Goal: Communication & Community: Answer question/provide support

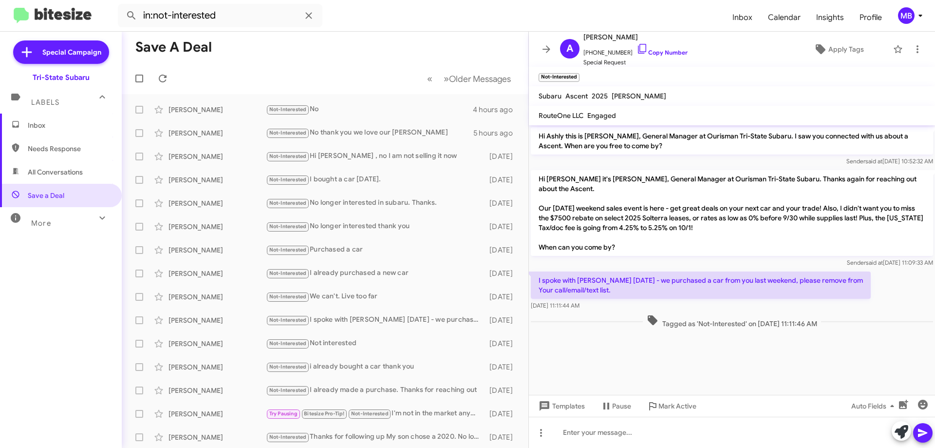
click at [77, 128] on span "Inbox" at bounding box center [69, 125] width 83 height 10
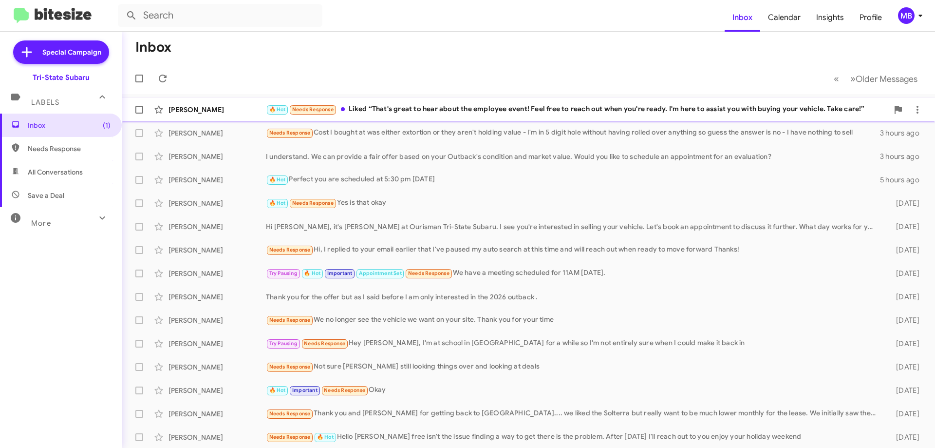
click at [217, 104] on div "[PERSON_NAME] 🔥 Hot Needs Response Liked “That's great to hear about the employ…" at bounding box center [529, 109] width 798 height 19
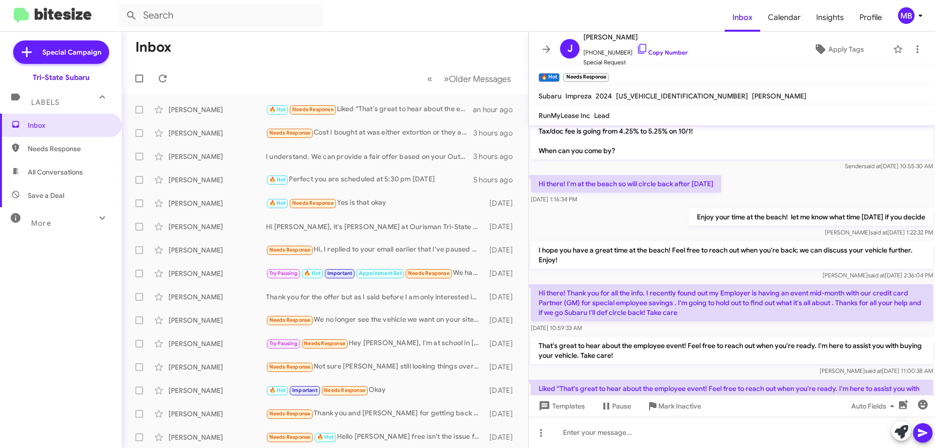
scroll to position [115, 0]
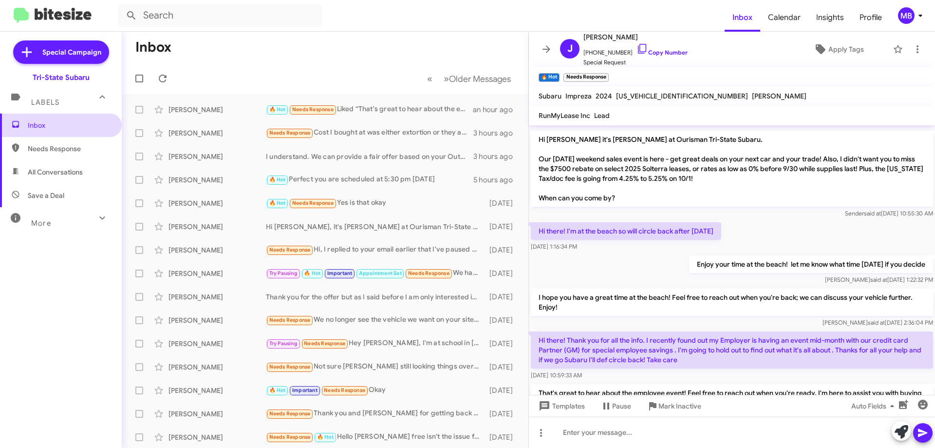
click at [87, 124] on span "Inbox" at bounding box center [69, 125] width 83 height 10
